Goal: Complete application form: Complete application form

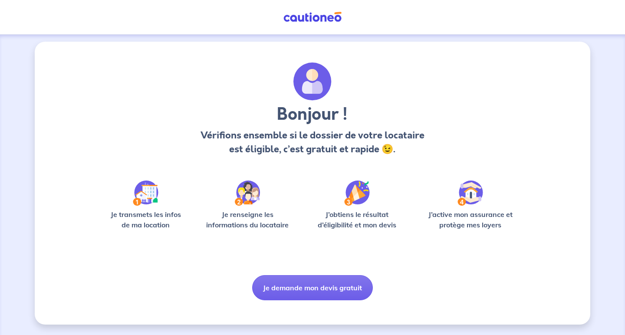
scroll to position [3, 0]
click at [311, 285] on button "Je demande mon devis gratuit" at bounding box center [312, 287] width 121 height 25
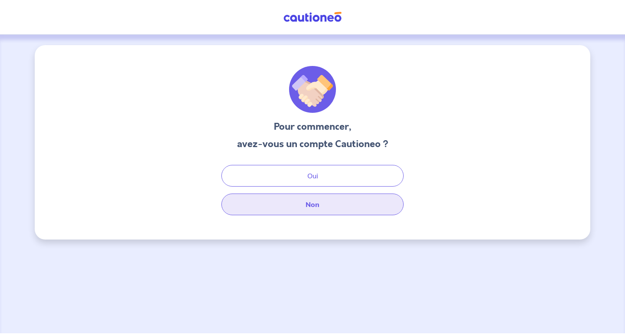
click at [293, 206] on button "Non" at bounding box center [313, 205] width 182 height 22
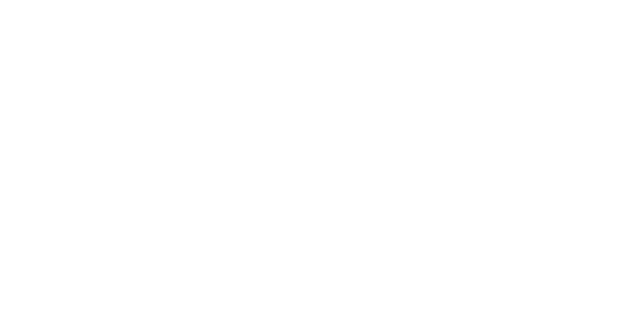
select select "FR"
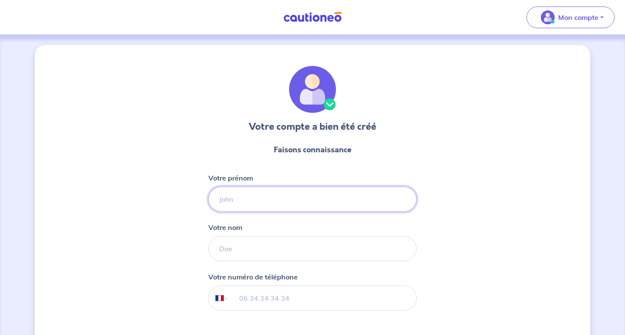
click at [232, 202] on input "Votre prénom" at bounding box center [312, 199] width 208 height 25
type input "Jérôme"
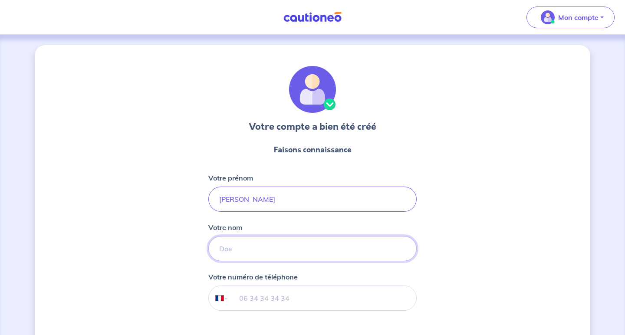
type input "Jordi"
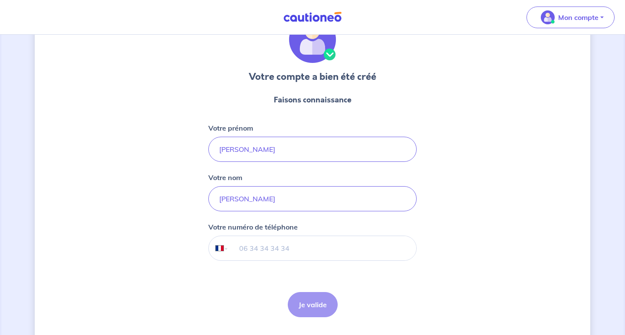
scroll to position [64, 0]
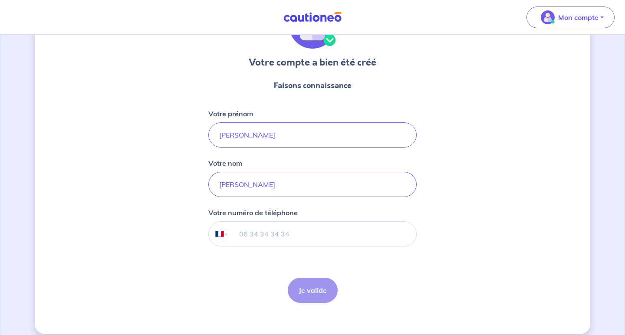
click at [243, 232] on input "tel" at bounding box center [323, 234] width 188 height 24
type input "06 81 61 65 83"
click at [314, 294] on button "Je valide" at bounding box center [313, 290] width 50 height 25
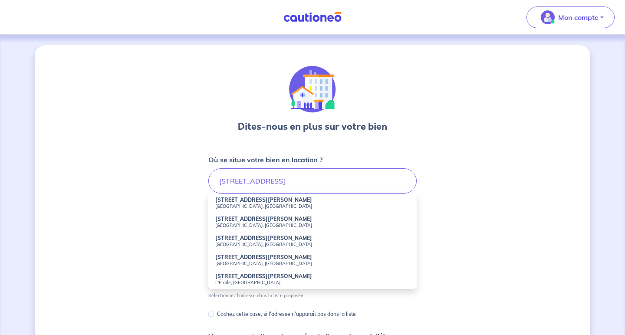
click at [242, 204] on small "[GEOGRAPHIC_DATA], [GEOGRAPHIC_DATA]" at bounding box center [312, 206] width 195 height 6
type input "[STREET_ADDRESS][PERSON_NAME]"
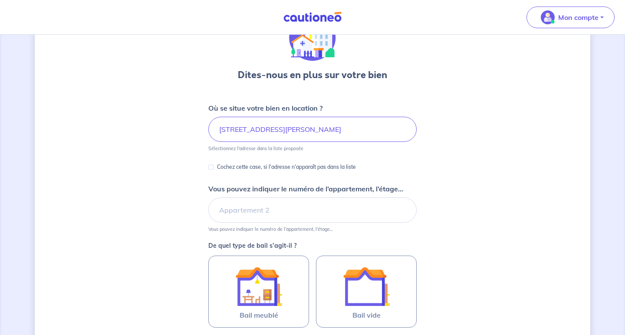
scroll to position [54, 0]
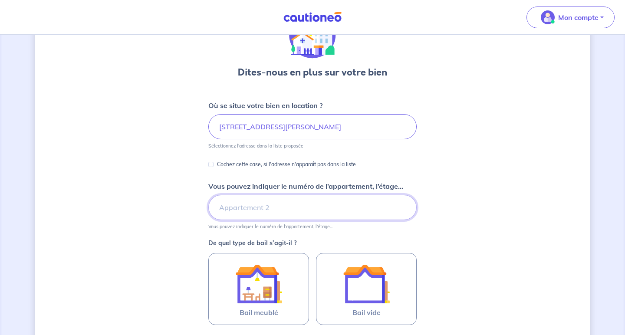
click at [242, 211] on input "Vous pouvez indiquer le numéro de l’appartement, l’étage..." at bounding box center [312, 207] width 208 height 25
click at [264, 206] on input "Appartement 01" at bounding box center [312, 207] width 208 height 25
type input "Appartement A01"
click at [450, 258] on div "Dites-nous en plus sur votre bien Où se situe votre bien en location ? 133 Aven…" at bounding box center [313, 218] width 556 height 455
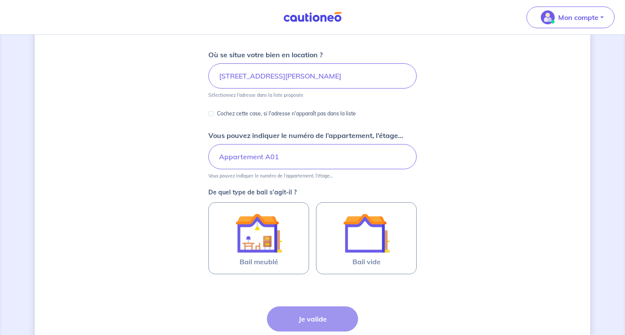
scroll to position [109, 0]
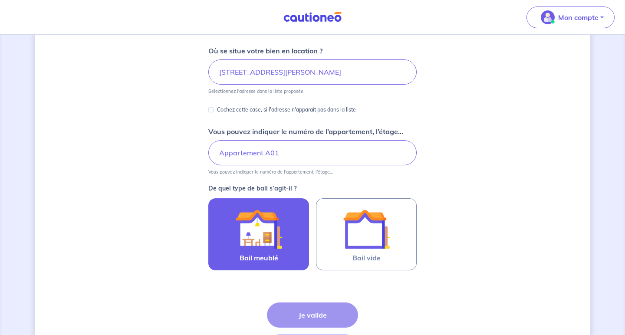
click at [262, 237] on img at bounding box center [258, 229] width 47 height 47
click at [0, 0] on input "Bail meublé" at bounding box center [0, 0] width 0 height 0
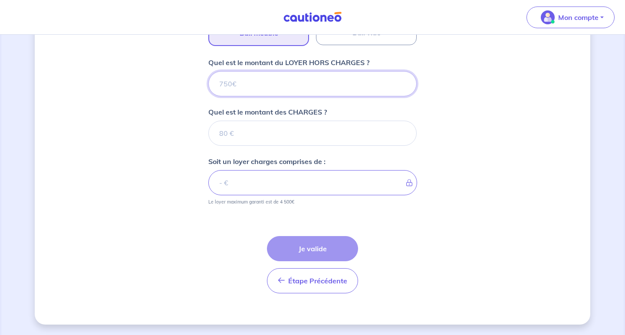
scroll to position [334, 0]
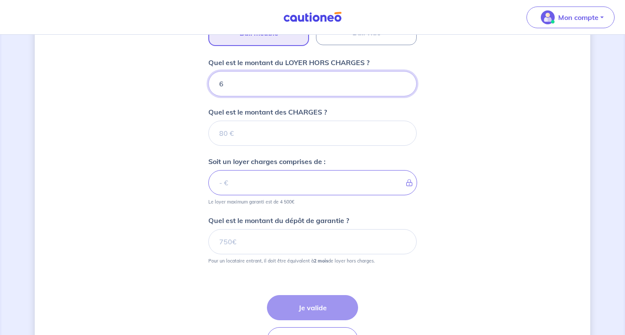
type input "60"
type input "600"
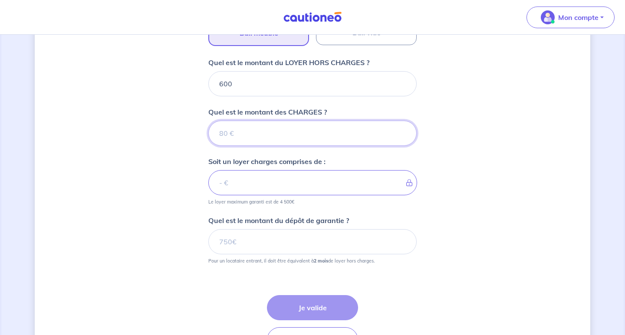
click at [229, 135] on input "Quel est le montant des CHARGES ?" at bounding box center [312, 133] width 208 height 25
type input "50"
type input "650"
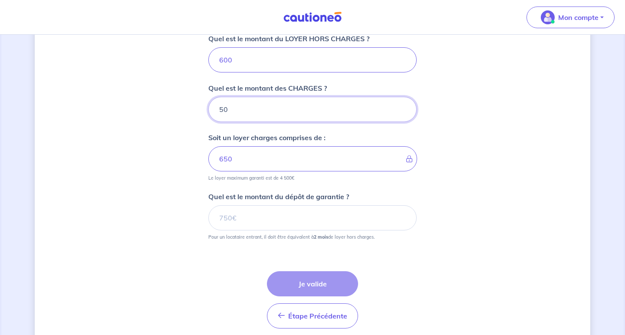
scroll to position [361, 0]
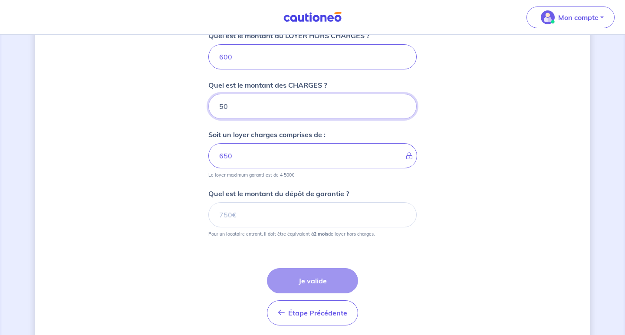
type input "50"
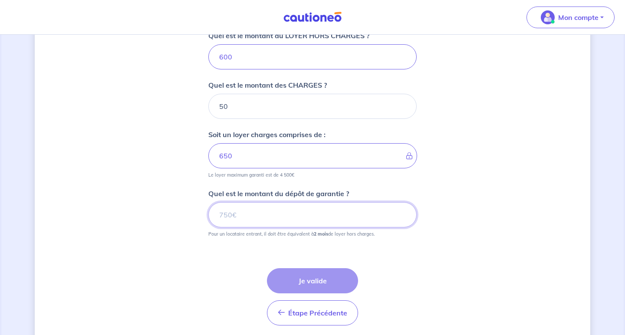
click at [222, 213] on input "Quel est le montant du dépôt de garantie ?" at bounding box center [312, 214] width 208 height 25
type input "1200"
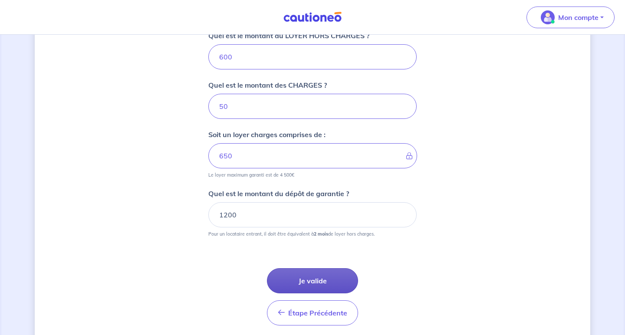
click at [311, 281] on button "Je valide" at bounding box center [312, 280] width 91 height 25
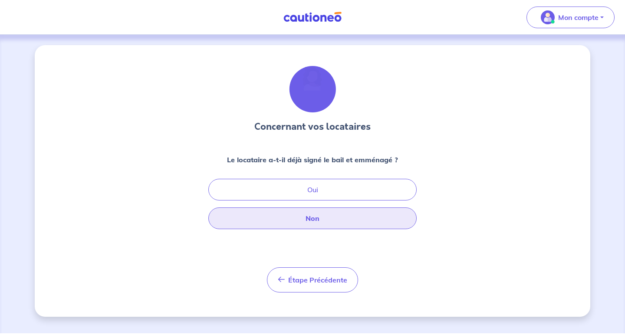
click at [314, 219] on button "Non" at bounding box center [312, 219] width 208 height 22
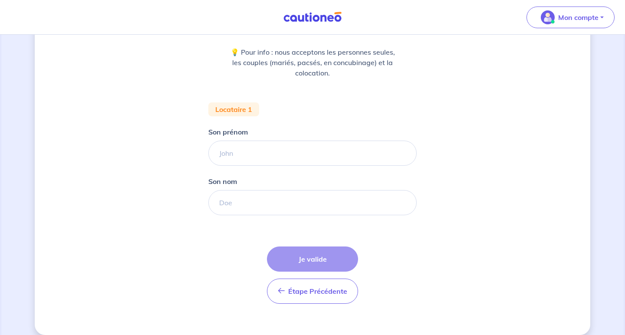
scroll to position [112, 0]
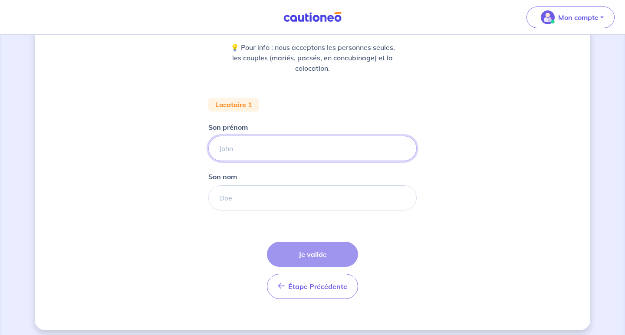
click at [245, 150] on input "Son prénom" at bounding box center [312, 148] width 208 height 25
type input "Simon"
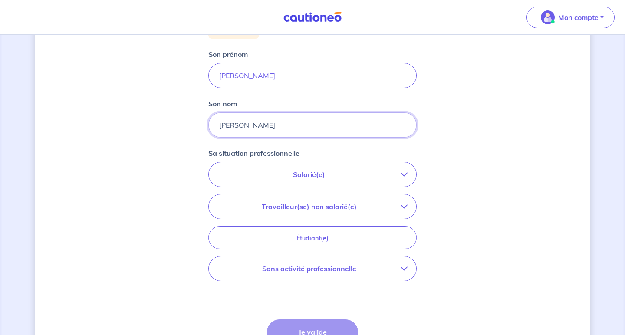
scroll to position [186, 0]
type input "Marcou-Soule"
click at [348, 178] on p "Salarié(e)" at bounding box center [309, 174] width 183 height 10
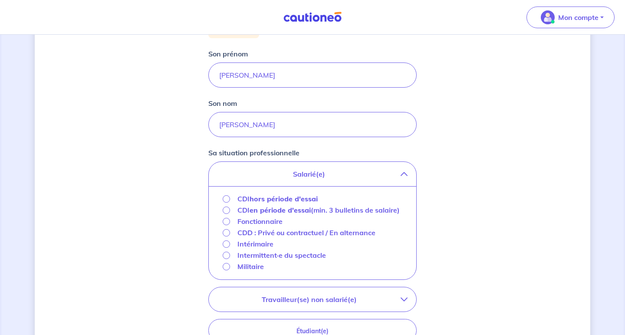
click at [227, 208] on input "CDI en période d'essai (min. 3 bulletins de salaire)" at bounding box center [226, 210] width 7 height 7
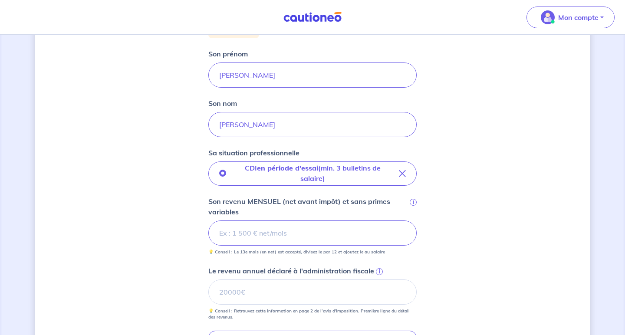
type input "2"
click at [480, 263] on div "Concernant vos locataires 💡 Pour info : nous acceptons les personnes seules, le…" at bounding box center [313, 198] width 556 height 678
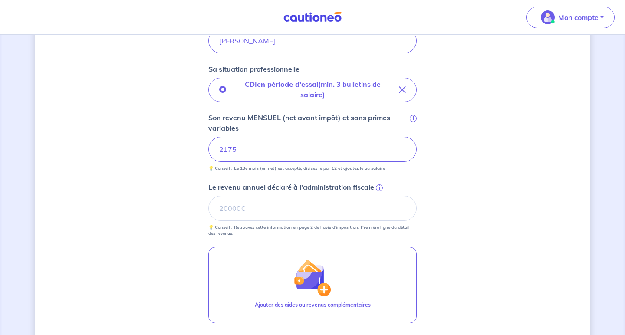
scroll to position [286, 0]
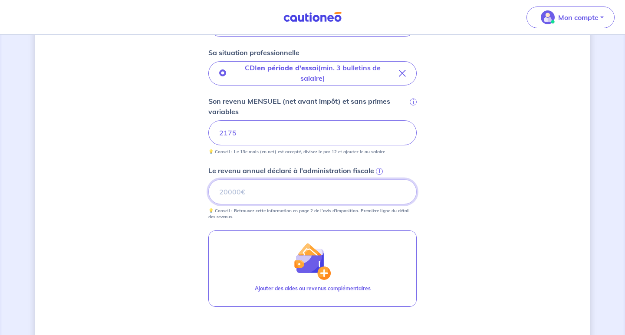
click at [312, 194] on input "Le revenu annuel déclaré à l'administration fiscale i" at bounding box center [312, 191] width 208 height 25
click at [377, 173] on span "i" at bounding box center [379, 171] width 7 height 7
click at [377, 179] on input "Le revenu annuel déclaré à l'administration fiscale i" at bounding box center [312, 191] width 208 height 25
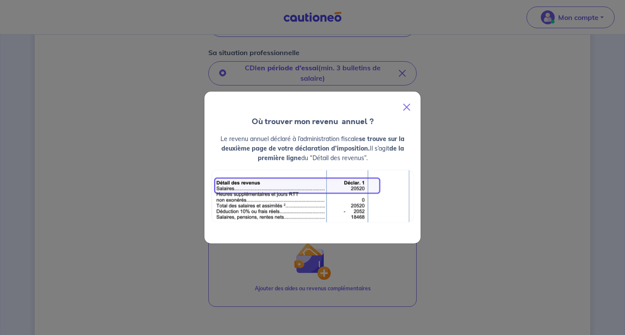
click at [406, 107] on button "Close" at bounding box center [407, 107] width 21 height 24
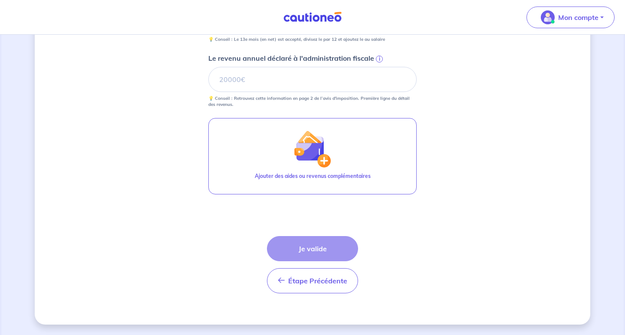
scroll to position [399, 0]
click at [305, 248] on div "Étape Précédente Précédent Je valide Je valide" at bounding box center [312, 264] width 91 height 57
click at [342, 82] on input "Le revenu annuel déclaré à l'administration fiscale i" at bounding box center [312, 79] width 208 height 25
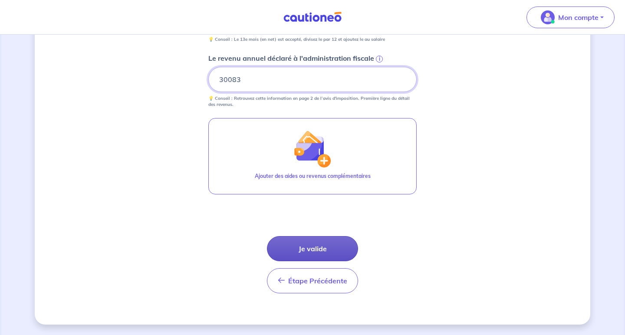
type input "30083"
click at [315, 248] on button "Je valide" at bounding box center [312, 248] width 91 height 25
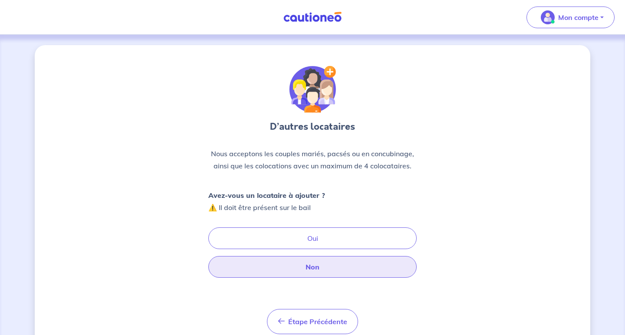
click at [300, 270] on button "Non" at bounding box center [312, 267] width 208 height 22
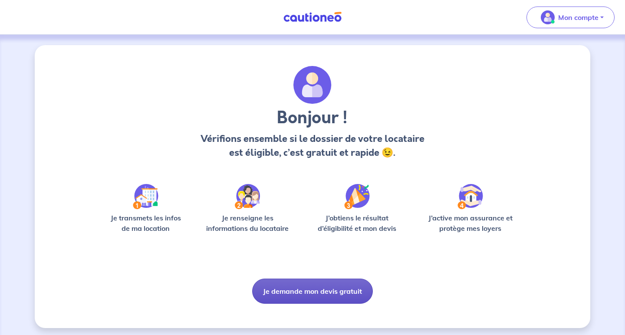
click at [316, 289] on button "Je demande mon devis gratuit" at bounding box center [312, 291] width 121 height 25
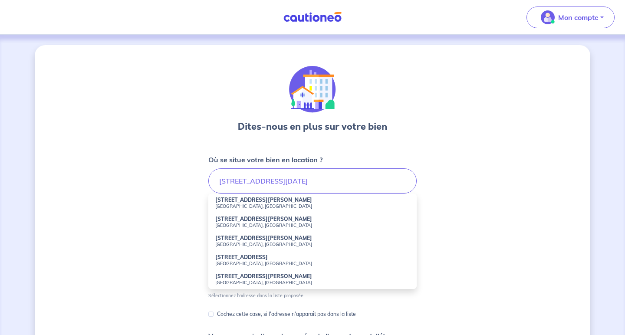
click at [232, 201] on strong "[STREET_ADDRESS][PERSON_NAME]" at bounding box center [263, 200] width 97 height 7
type input "[STREET_ADDRESS][PERSON_NAME]"
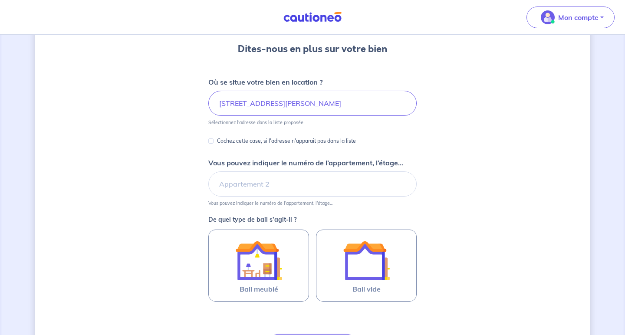
scroll to position [79, 0]
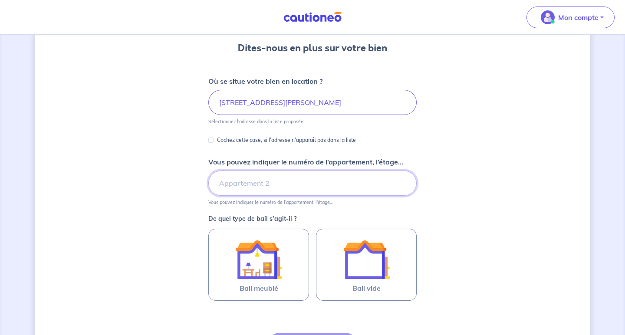
click at [246, 184] on input "Vous pouvez indiquer le numéro de l’appartement, l’étage..." at bounding box center [312, 183] width 208 height 25
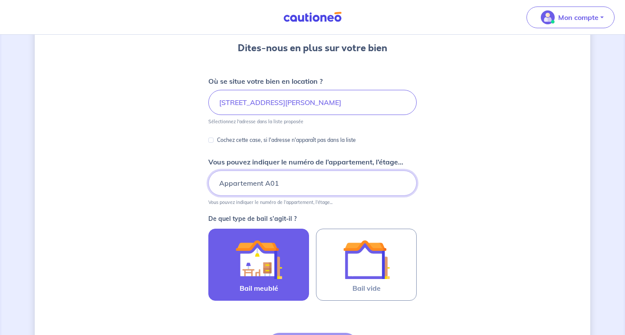
type input "Appartement A01"
click at [235, 251] on div at bounding box center [258, 259] width 79 height 47
click at [0, 0] on input "Bail meublé" at bounding box center [0, 0] width 0 height 0
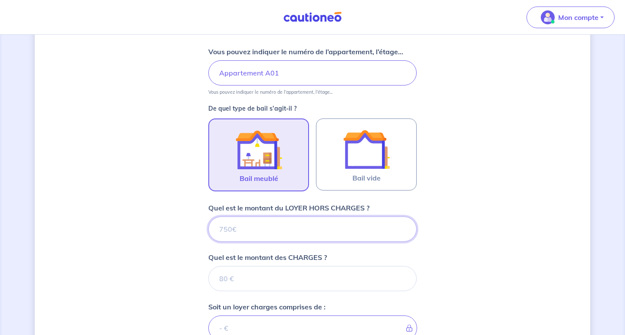
scroll to position [196, 0]
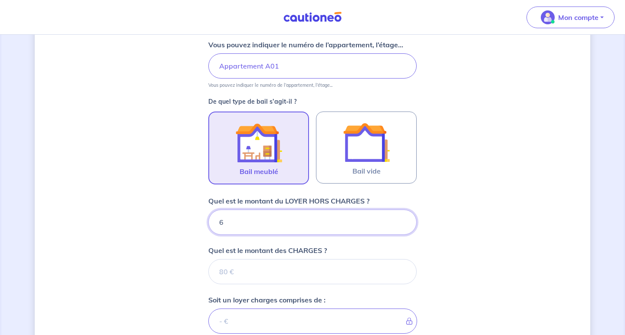
type input "60"
type input "600"
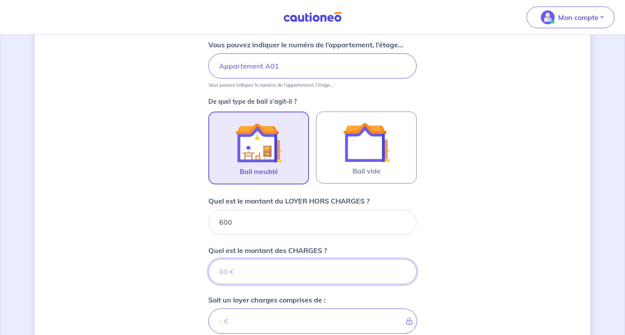
click at [237, 275] on input "Quel est le montant des CHARGES ?" at bounding box center [312, 271] width 208 height 25
type input "50"
type input "650"
type input "50"
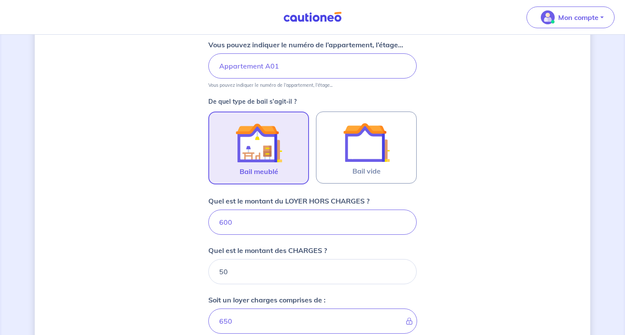
click at [443, 245] on div "Dites-nous en plus sur votre bien Où se situe votre bien en location ? [STREET_…" at bounding box center [313, 185] width 556 height 673
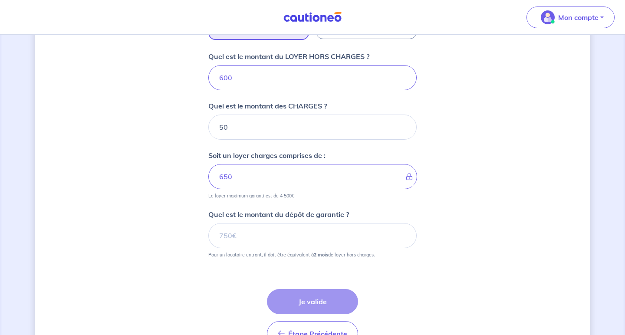
scroll to position [347, 0]
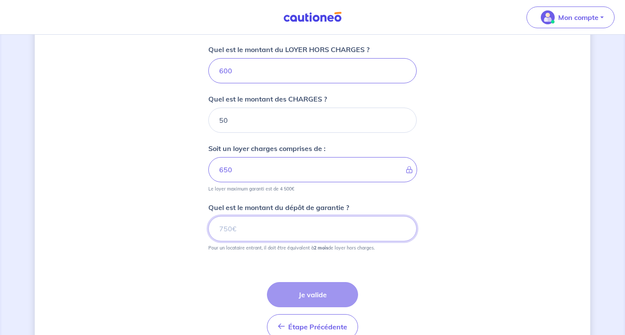
click at [344, 230] on input "Quel est le montant du dépôt de garantie ?" at bounding box center [312, 228] width 208 height 25
type input "1200"
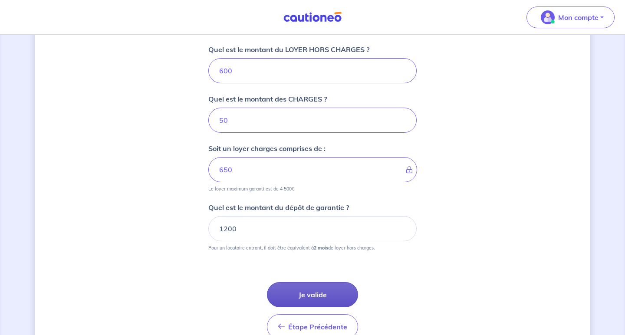
click at [328, 298] on button "Je valide" at bounding box center [312, 294] width 91 height 25
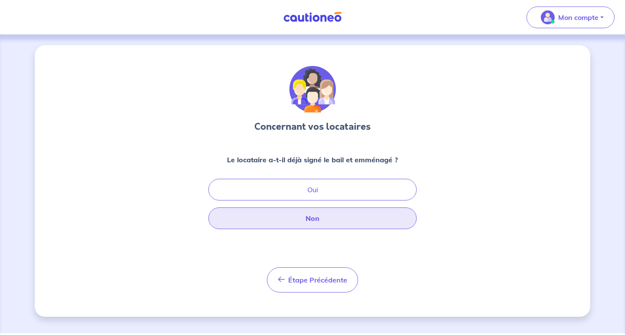
click at [309, 218] on button "Non" at bounding box center [312, 219] width 208 height 22
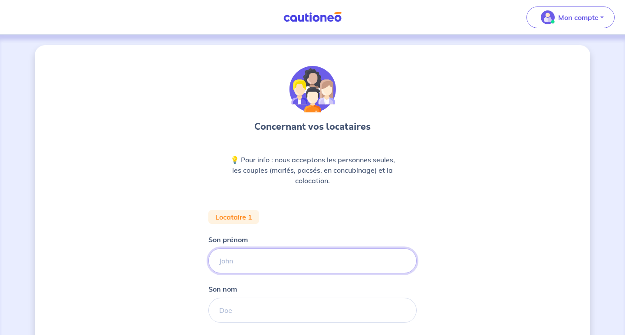
click at [285, 260] on input "Son prénom" at bounding box center [312, 260] width 208 height 25
type input "[PERSON_NAME]"
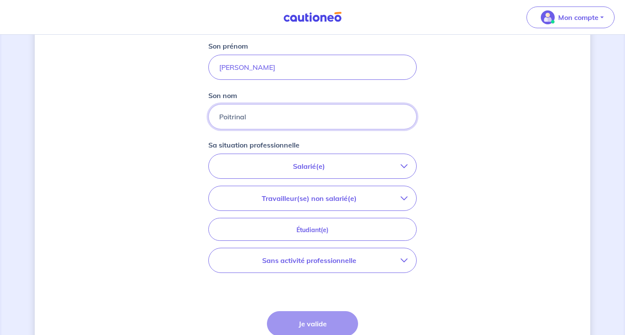
scroll to position [195, 0]
type input "Poitrinal"
click at [339, 162] on p "Salarié(e)" at bounding box center [309, 165] width 183 height 10
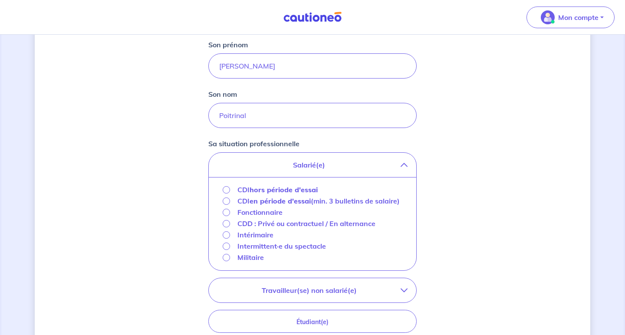
click at [226, 228] on input "CDD : Privé ou contractuel / En alternance" at bounding box center [226, 223] width 7 height 7
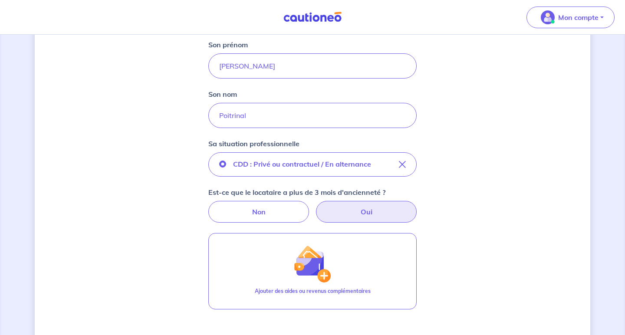
click at [339, 214] on label "Oui" at bounding box center [366, 212] width 101 height 22
click at [316, 207] on input "Oui" at bounding box center [313, 204] width 6 height 6
radio input "true"
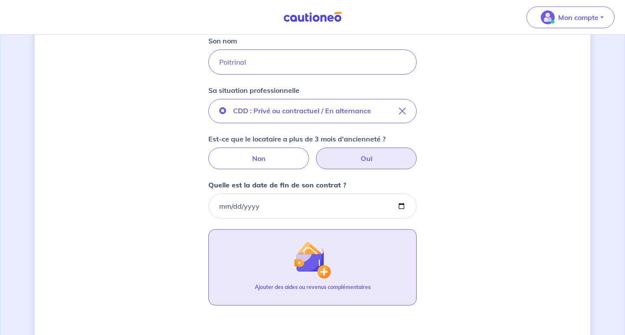
scroll to position [251, 0]
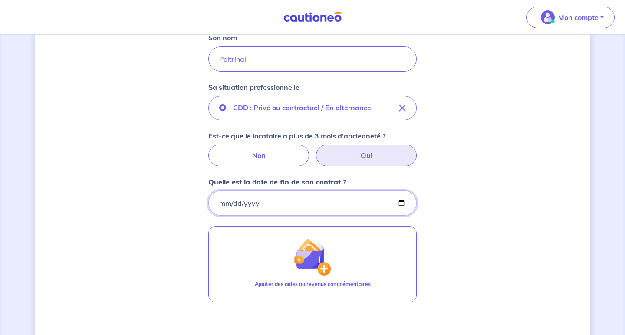
click at [222, 206] on input "Quelle est la date de fin de son contrat ?" at bounding box center [312, 203] width 208 height 25
click at [235, 205] on input "Quelle est la date de fin de son contrat ?" at bounding box center [312, 203] width 208 height 25
click at [250, 204] on input "Quelle est la date de fin de son contrat ?" at bounding box center [312, 203] width 208 height 25
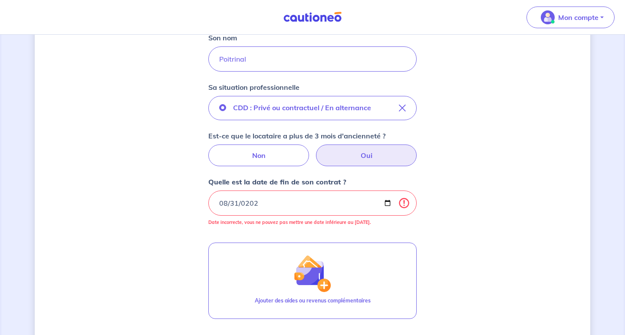
type input "[DATE]"
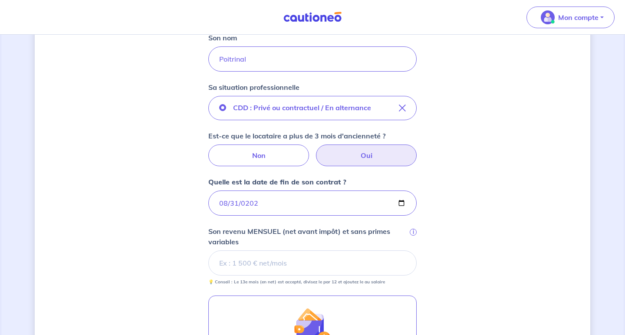
click at [458, 207] on div "Concernant vos locataires 💡 Pour info : nous acceptons les personnes seules, le…" at bounding box center [313, 148] width 556 height 709
click at [141, 262] on div "Concernant vos locataires 💡 Pour info : nous acceptons les personnes seules, le…" at bounding box center [313, 148] width 556 height 709
click at [350, 263] on input "Son revenu MENSUEL (net avant impôt) et sans primes variables i" at bounding box center [312, 263] width 208 height 25
click at [284, 263] on input "Son revenu MENSUEL (net avant impôt) et sans primes variables i" at bounding box center [312, 263] width 208 height 25
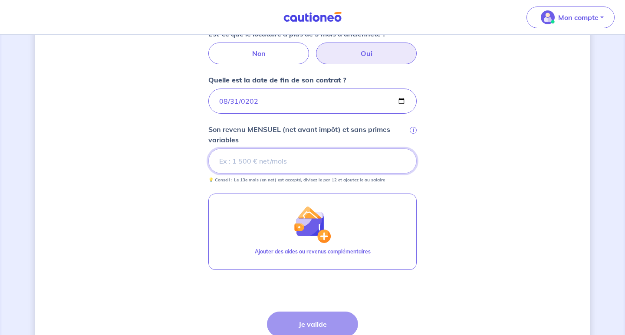
scroll to position [350, 0]
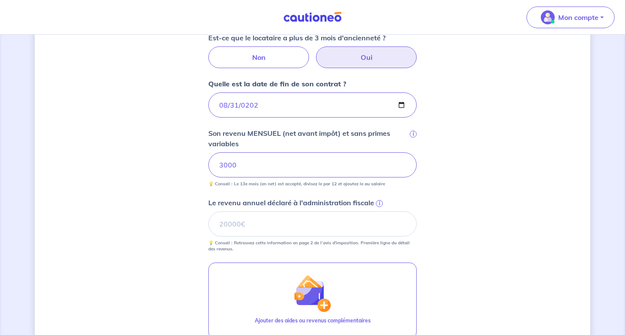
click at [460, 205] on div "Concernant vos locataires 💡 Pour info : nous acceptons les personnes seules, le…" at bounding box center [313, 83] width 556 height 774
click at [274, 222] on input "Le revenu annuel déclaré à l'administration fiscale i" at bounding box center [312, 224] width 208 height 25
type input "36000"
click at [513, 225] on div "Concernant vos locataires 💡 Pour info : nous acceptons les personnes seules, le…" at bounding box center [313, 83] width 556 height 774
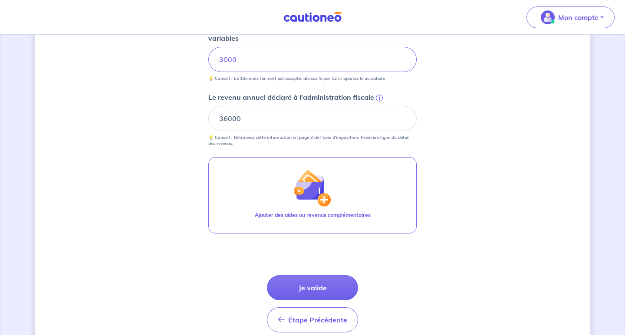
scroll to position [459, 0]
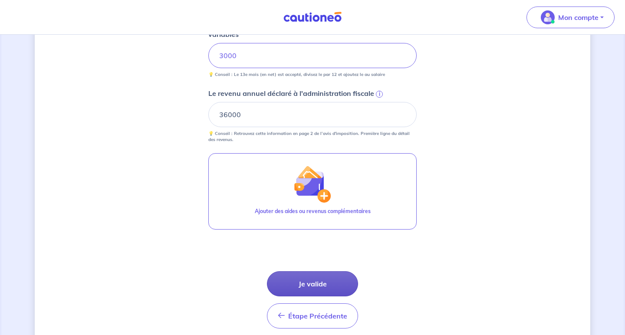
click at [332, 288] on button "Je valide" at bounding box center [312, 283] width 91 height 25
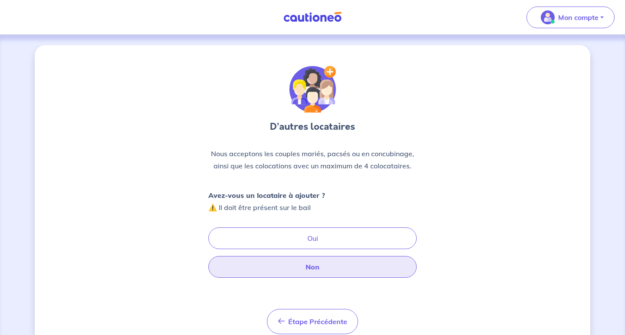
click at [304, 268] on button "Non" at bounding box center [312, 267] width 208 height 22
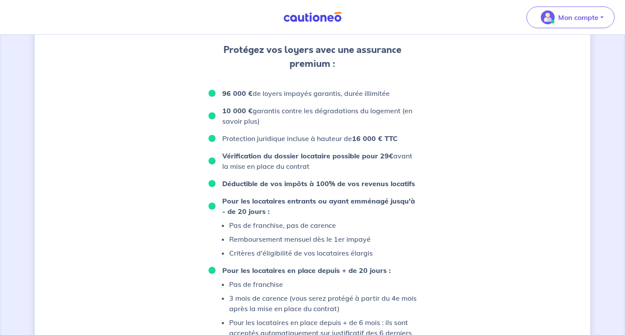
scroll to position [463, 0]
